Goal: Information Seeking & Learning: Learn about a topic

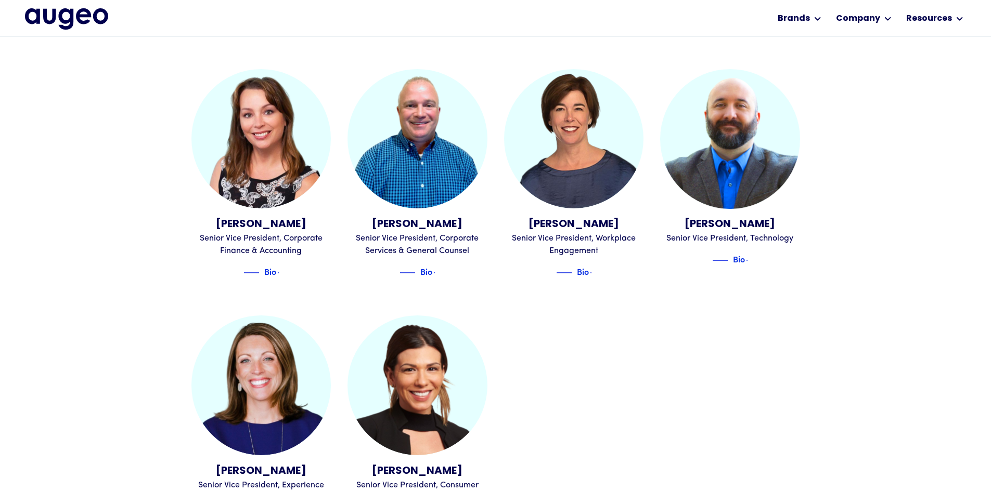
scroll to position [1115, 0]
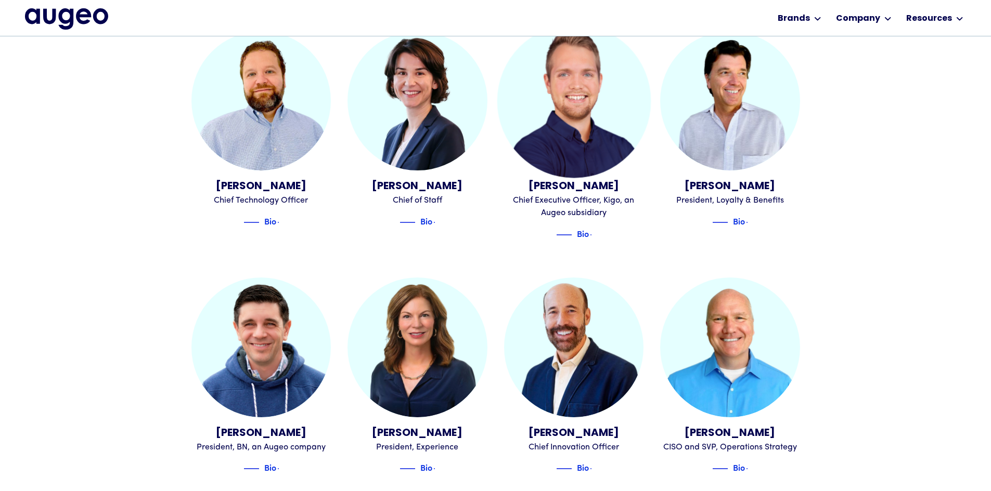
drag, startPoint x: 520, startPoint y: 181, endPoint x: 159, endPoint y: 264, distance: 370.6
click at [159, 264] on div "David Kristal Founder, Chief Executive Officer and Co-Chairman Bio Juan Sabater…" at bounding box center [495, 386] width 991 height 1255
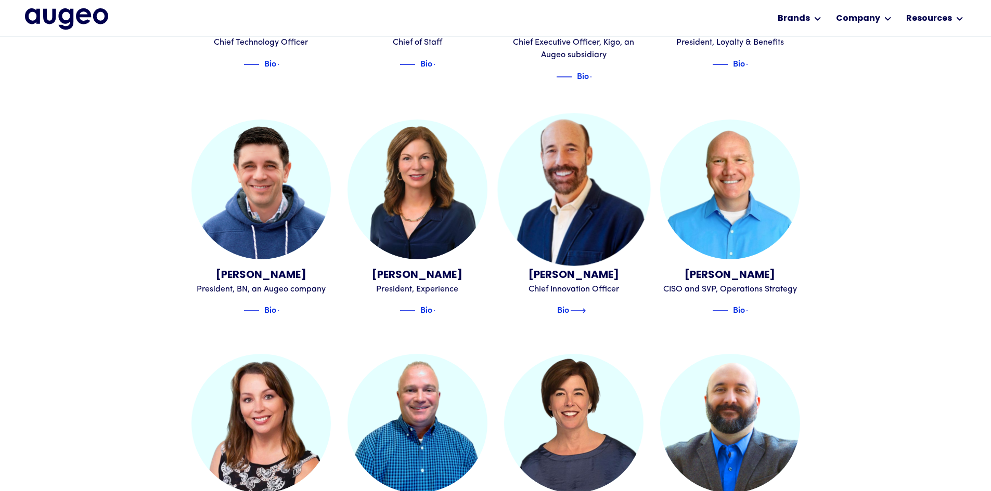
scroll to position [829, 0]
click at [577, 304] on img at bounding box center [578, 310] width 16 height 12
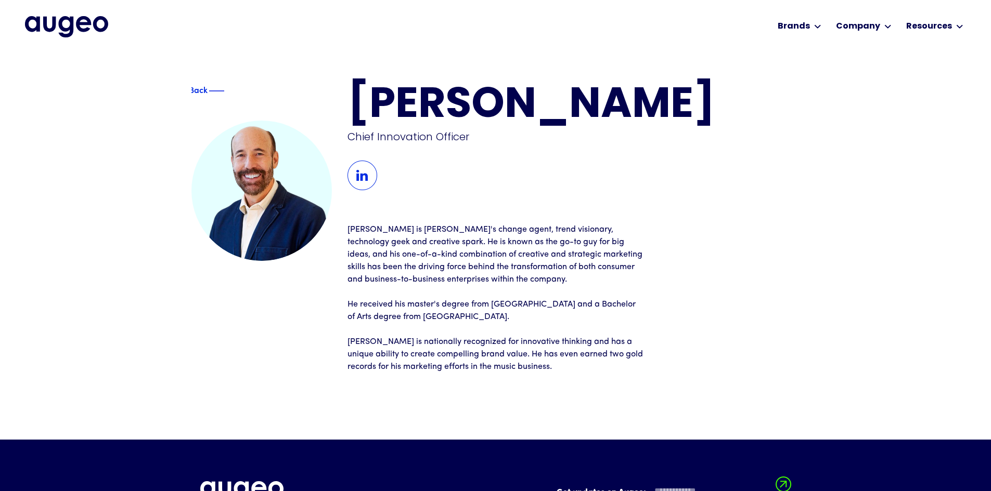
click at [364, 171] on img at bounding box center [362, 176] width 30 height 30
click at [194, 82] on div "Back [PERSON_NAME] Chief Innovation Officer [PERSON_NAME] is [PERSON_NAME]'s ch…" at bounding box center [495, 246] width 608 height 388
click at [192, 92] on div "Back" at bounding box center [222, 91] width 61 height 12
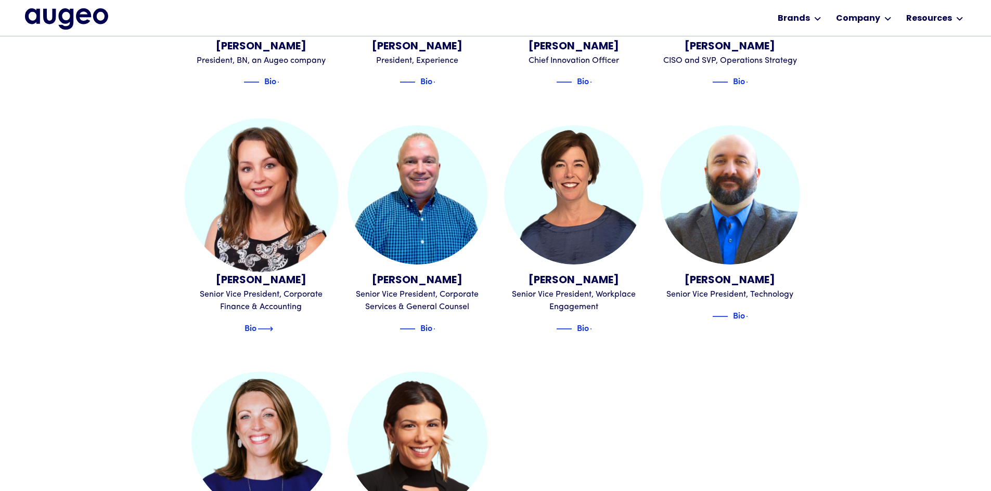
scroll to position [1058, 0]
click at [273, 322] on img at bounding box center [265, 328] width 16 height 12
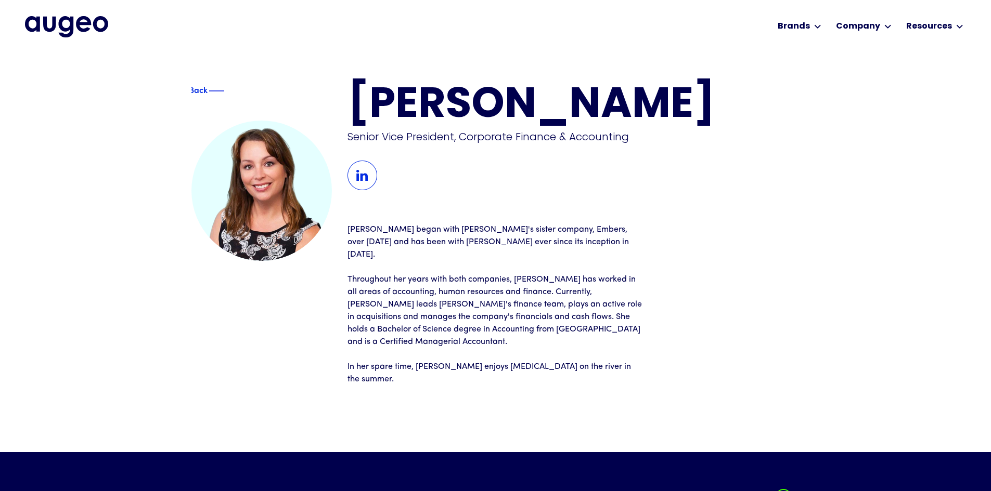
click at [366, 171] on img at bounding box center [362, 176] width 30 height 30
